Goal: Task Accomplishment & Management: Complete application form

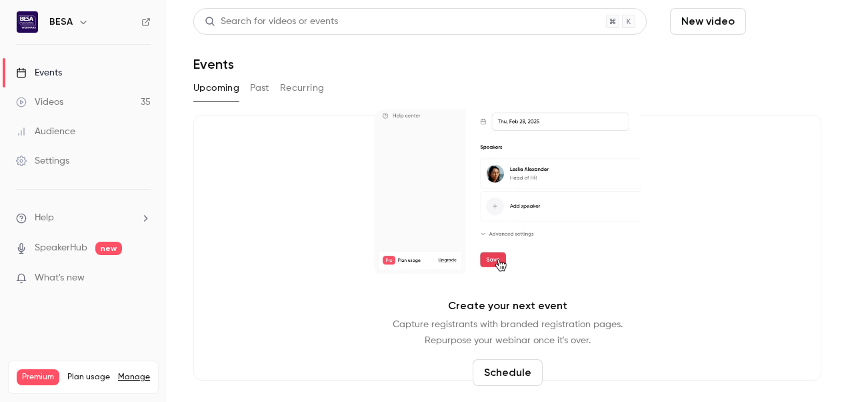
click at [778, 28] on button "Schedule" at bounding box center [787, 21] width 70 height 27
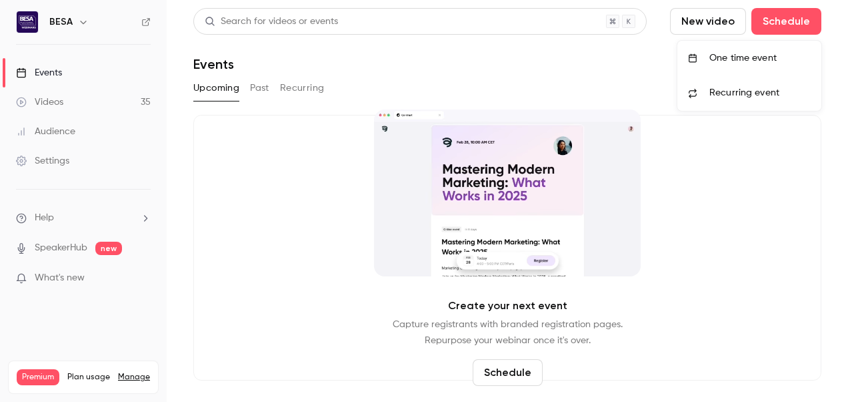
click at [758, 61] on div "One time event" at bounding box center [760, 57] width 101 height 13
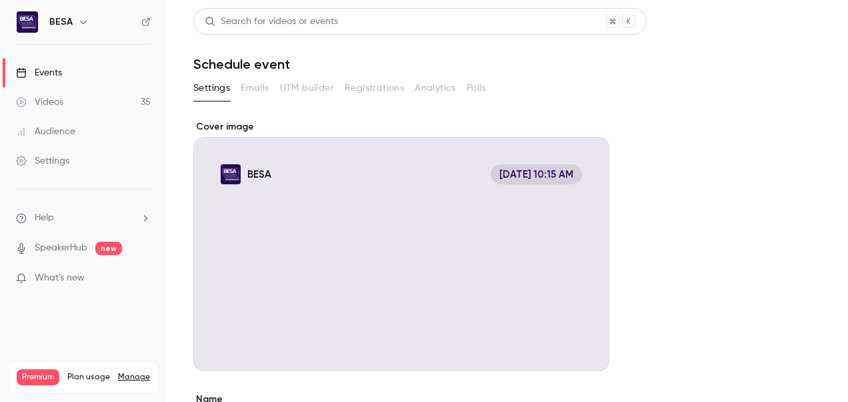
scroll to position [224, 0]
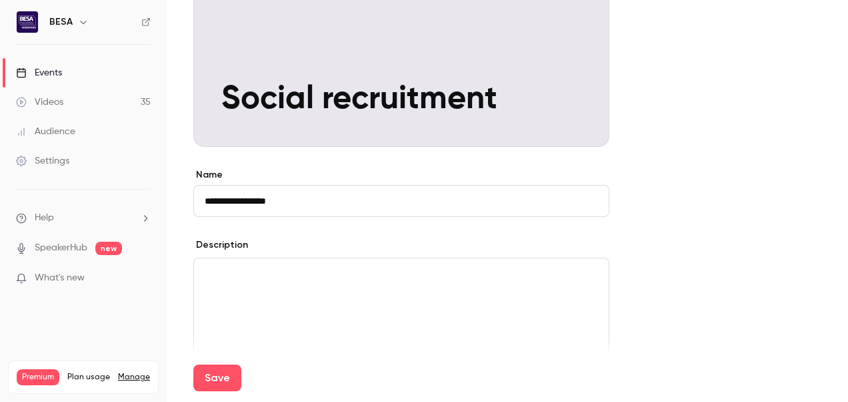
click at [467, 195] on input "**********" at bounding box center [401, 201] width 416 height 32
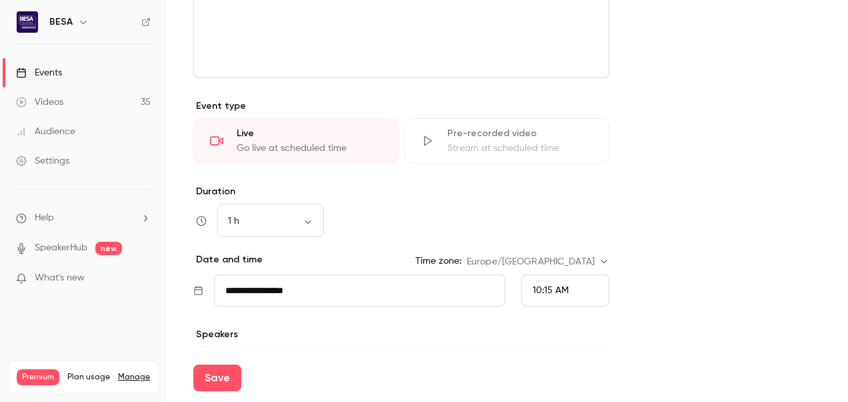
scroll to position [606, 0]
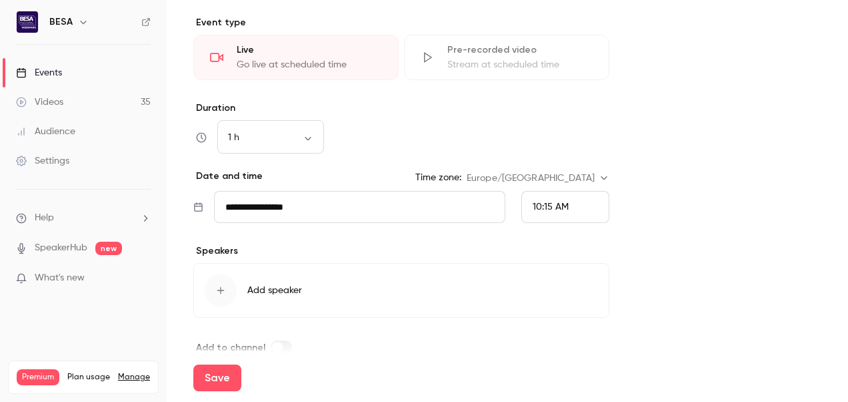
type input "**********"
click at [552, 205] on span "10:15 AM" at bounding box center [551, 206] width 36 height 9
click at [552, 227] on li "12:00 PM" at bounding box center [565, 216] width 87 height 35
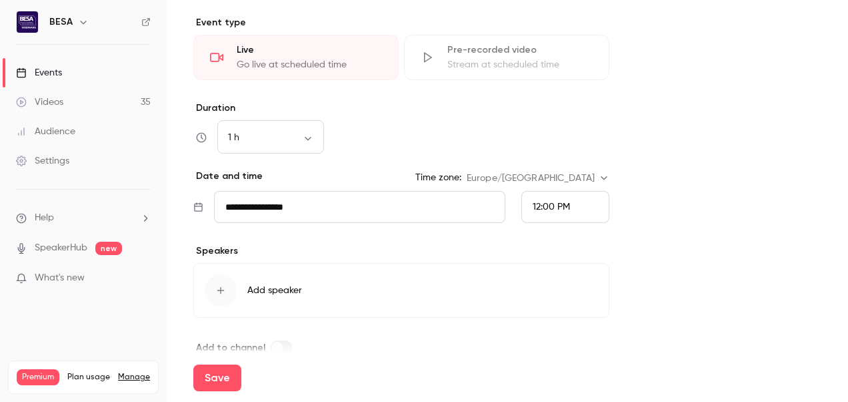
scroll to position [627, 0]
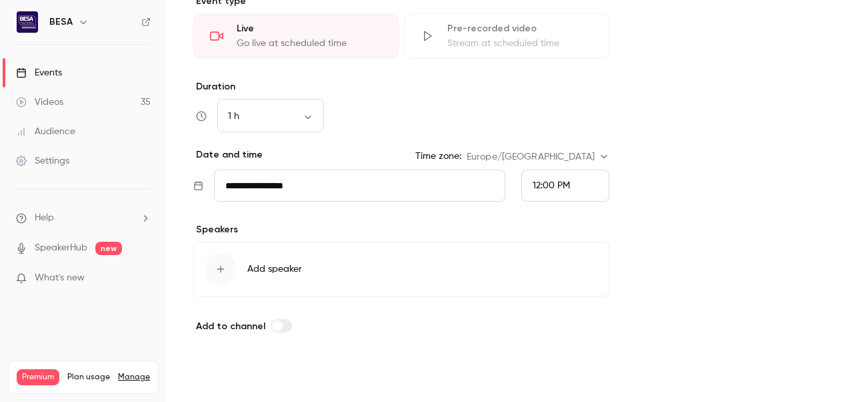
click at [231, 370] on button "Save" at bounding box center [217, 377] width 48 height 27
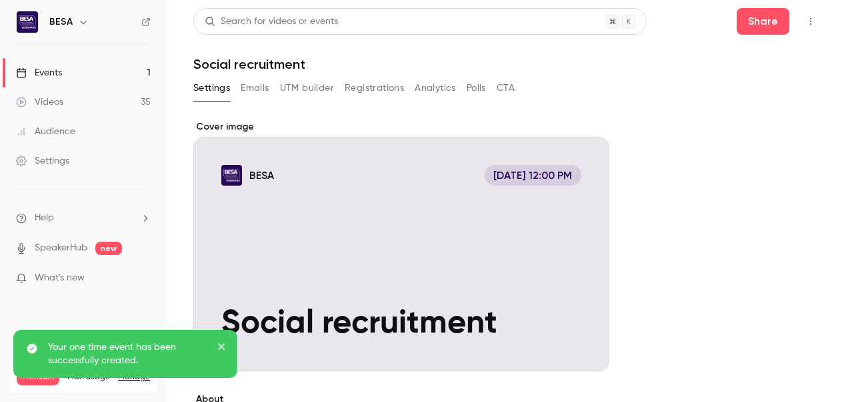
click at [471, 205] on div "Cover image" at bounding box center [401, 245] width 416 height 251
click at [0, 0] on input "BESA [DATE] 12:00 PM Social recruitment" at bounding box center [0, 0] width 0 height 0
click at [806, 21] on icon "button" at bounding box center [811, 21] width 11 height 9
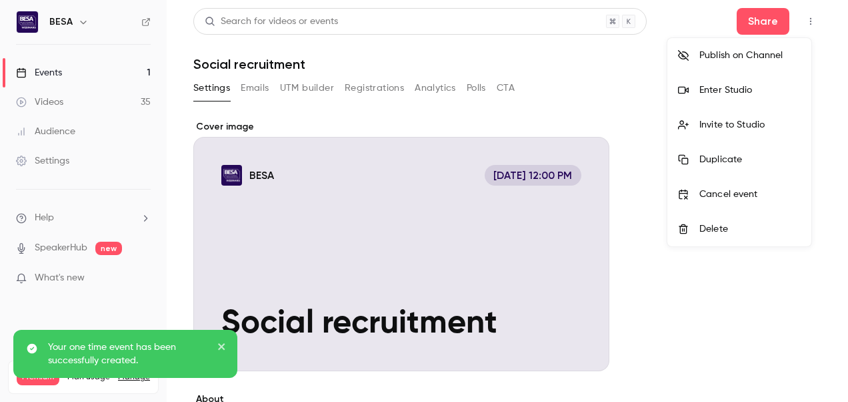
click at [735, 79] on li "Enter Studio" at bounding box center [740, 90] width 144 height 35
